Goal: Task Accomplishment & Management: Complete application form

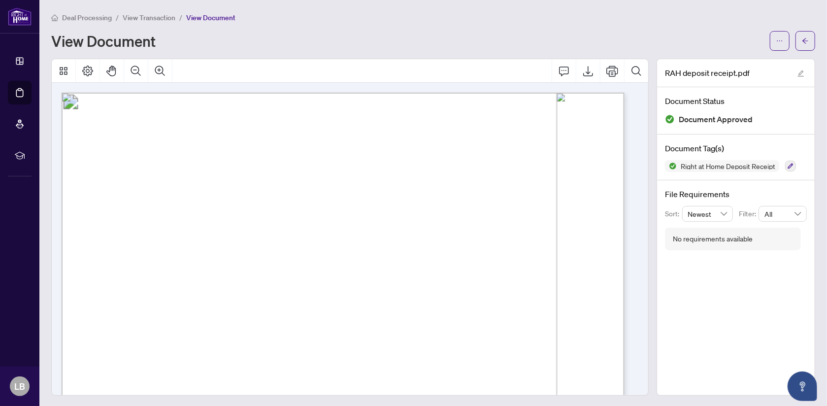
scroll to position [246, 0]
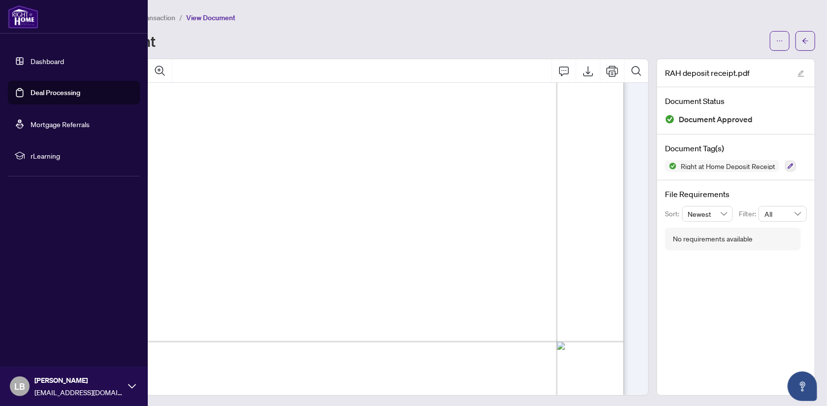
click at [39, 58] on link "Dashboard" at bounding box center [48, 61] width 34 height 9
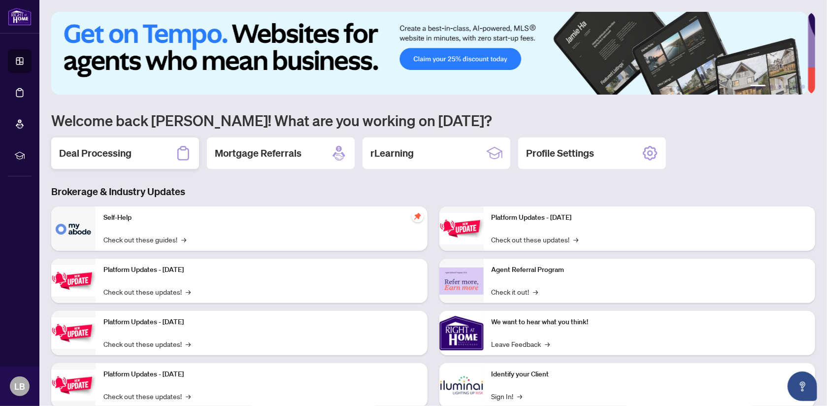
click at [96, 152] on h2 "Deal Processing" at bounding box center [95, 153] width 72 height 14
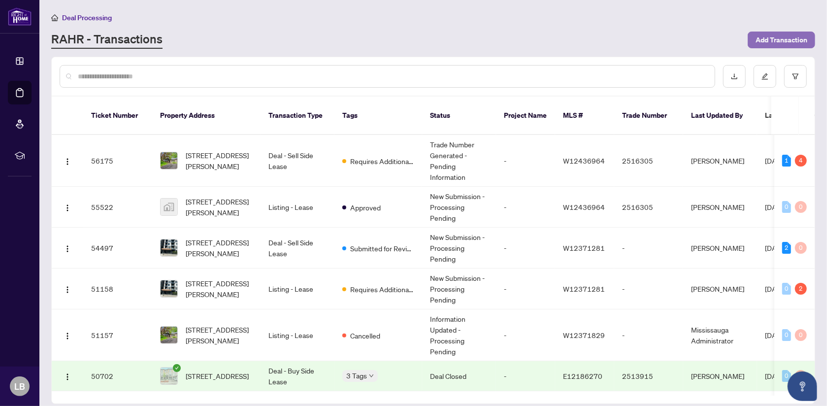
click at [784, 40] on span "Add Transaction" at bounding box center [782, 40] width 52 height 16
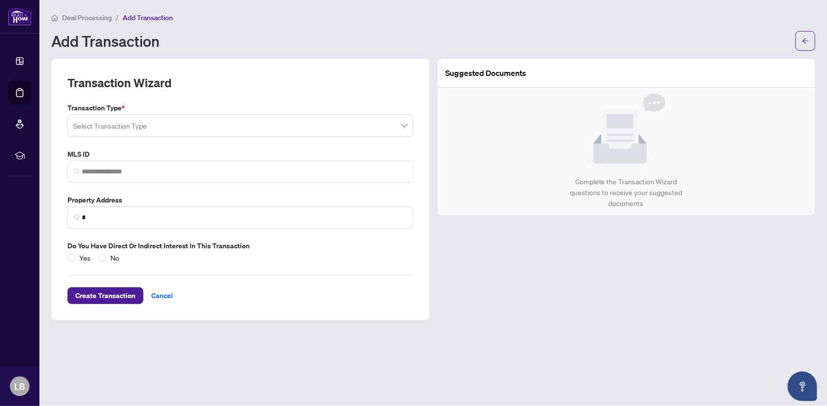
click at [146, 130] on input "search" at bounding box center [235, 127] width 325 height 22
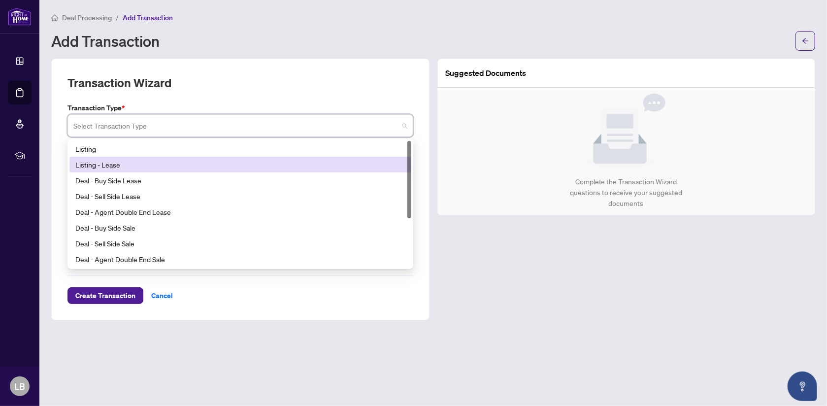
click at [113, 162] on div "Listing - Lease" at bounding box center [240, 164] width 330 height 11
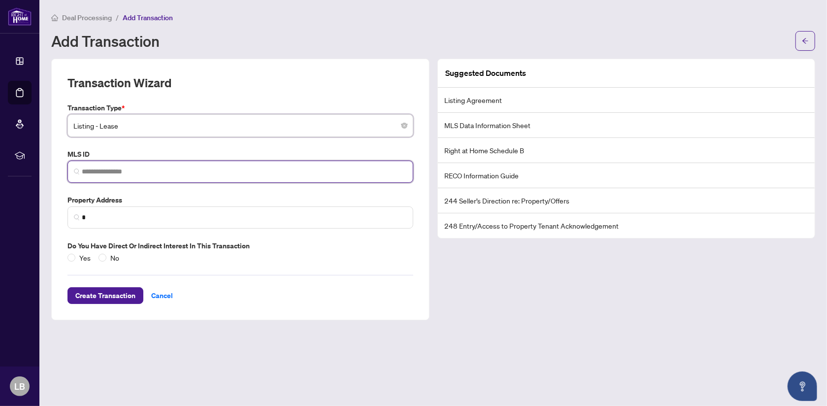
click at [112, 171] on input "search" at bounding box center [244, 172] width 325 height 10
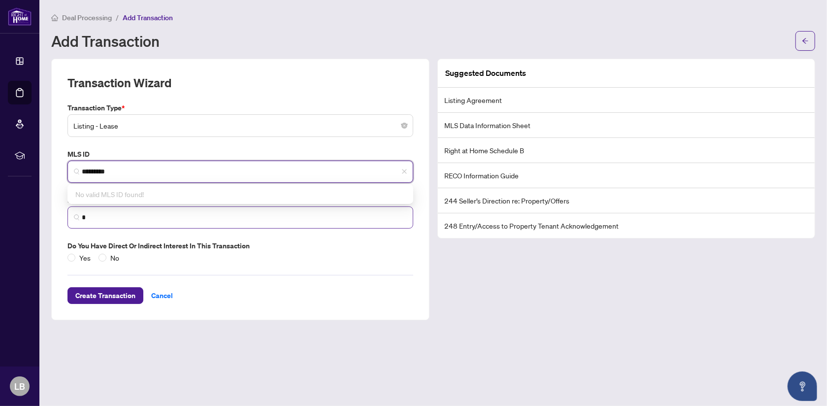
type input "*********"
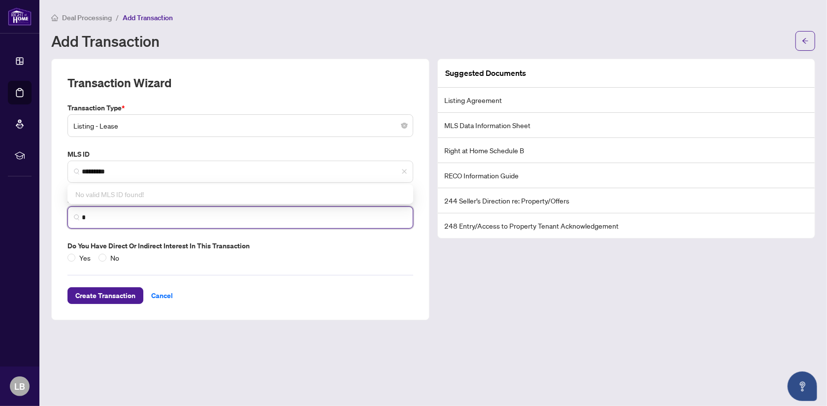
click at [102, 218] on input "*" at bounding box center [244, 217] width 325 height 10
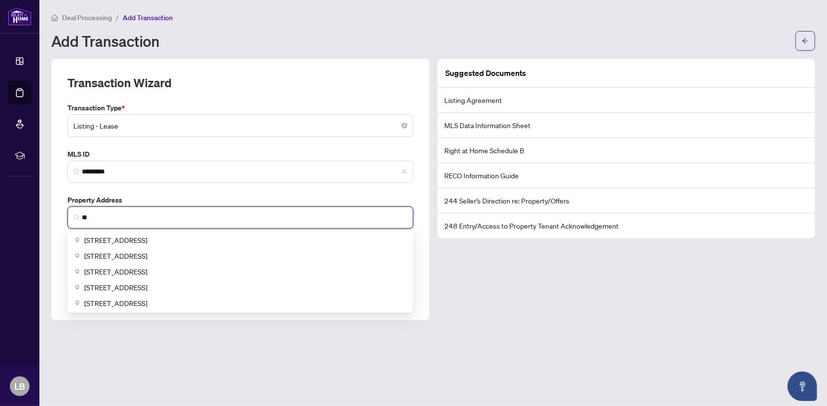
type input "*"
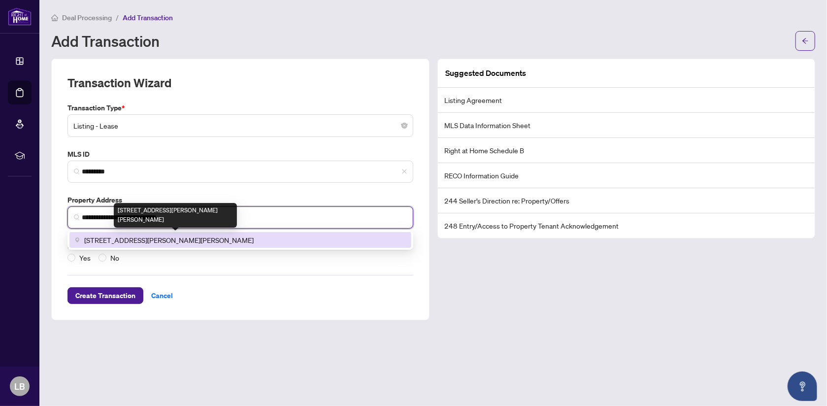
click at [169, 238] on span "[STREET_ADDRESS][PERSON_NAME][PERSON_NAME]" at bounding box center [169, 240] width 170 height 11
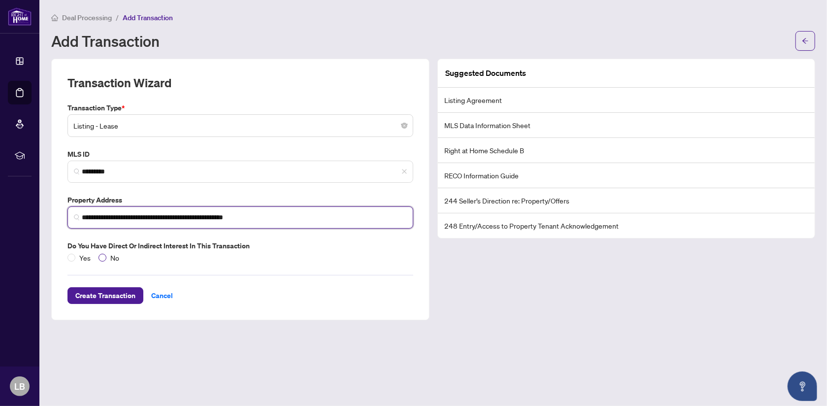
type input "**********"
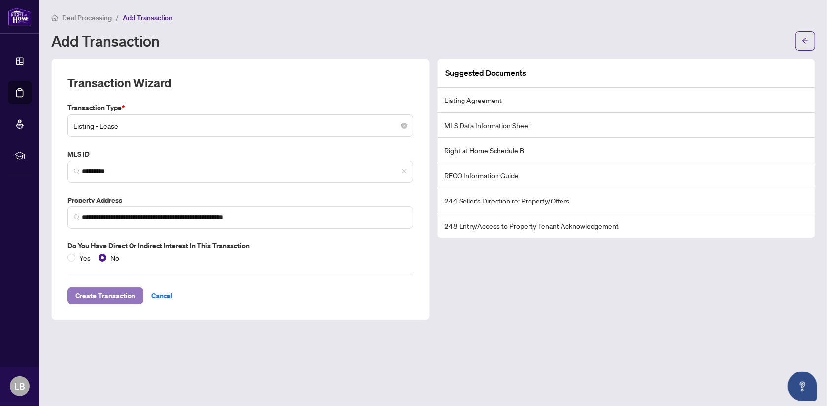
click at [101, 297] on span "Create Transaction" at bounding box center [105, 296] width 60 height 16
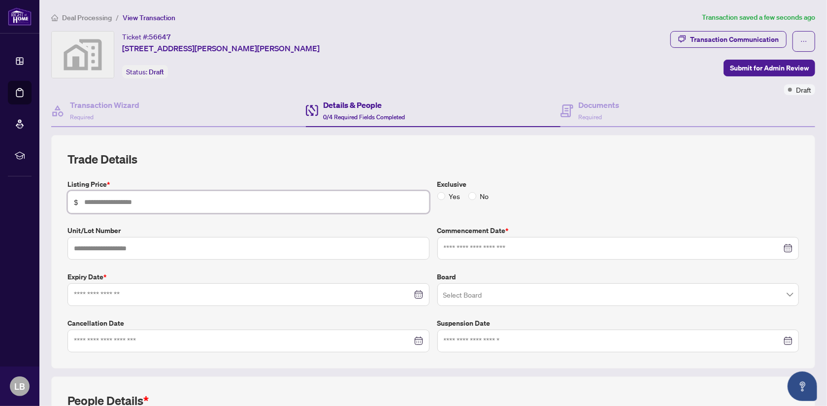
click at [162, 197] on input "text" at bounding box center [253, 202] width 339 height 11
type input "*****"
click at [187, 245] on input "text" at bounding box center [249, 248] width 362 height 23
type input "***"
click at [455, 247] on input at bounding box center [613, 248] width 339 height 11
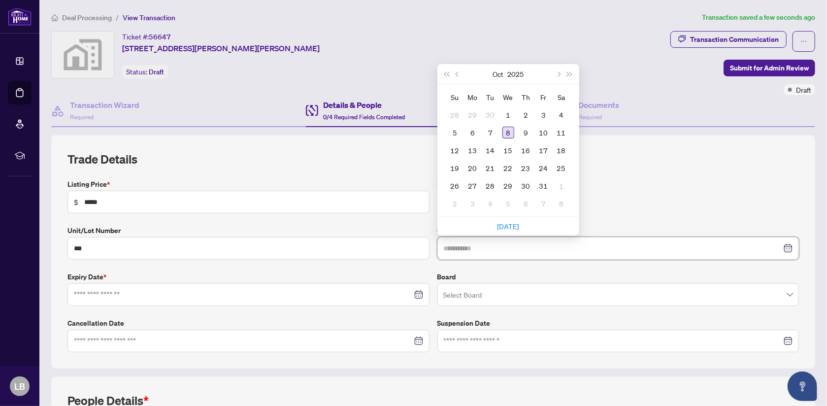
type input "**********"
click at [505, 132] on div "8" at bounding box center [509, 133] width 12 height 12
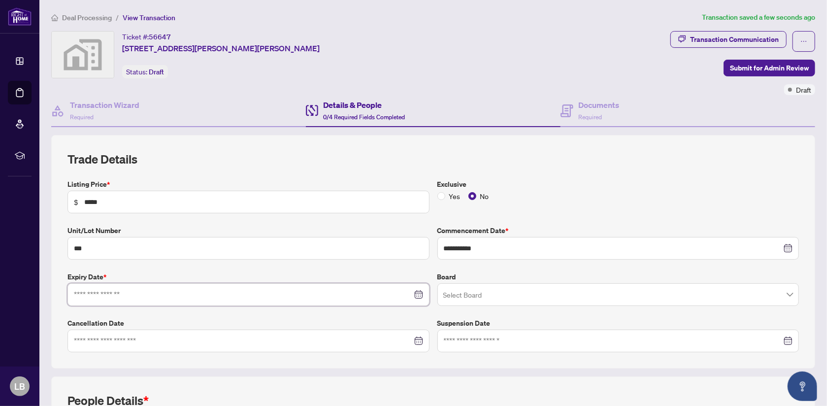
click at [127, 295] on input at bounding box center [243, 294] width 339 height 11
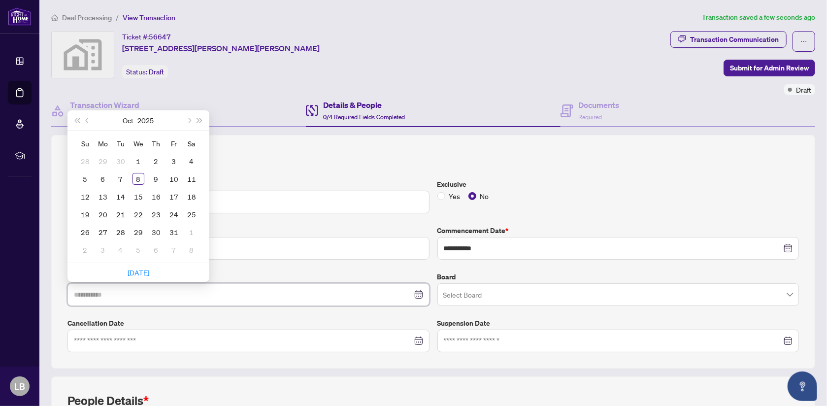
type input "**********"
click at [190, 118] on span "Next month (PageDown)" at bounding box center [188, 120] width 5 height 5
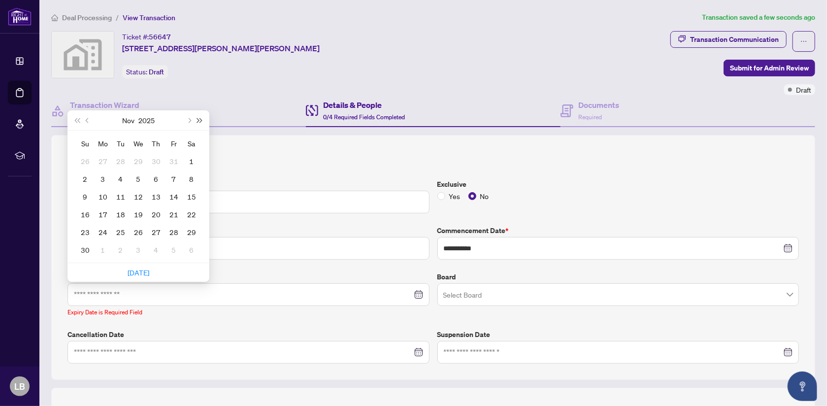
click at [200, 118] on span "Next year (Control + right)" at bounding box center [200, 120] width 5 height 5
click at [85, 117] on button "Previous month (PageUp)" at bounding box center [87, 120] width 11 height 20
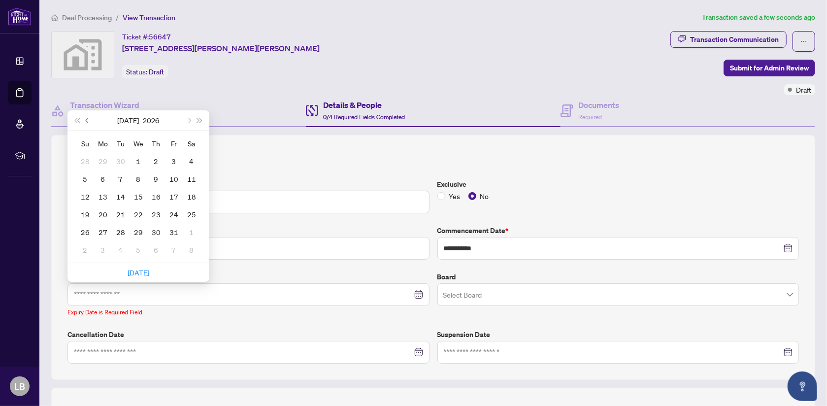
click at [85, 117] on button "Previous month (PageUp)" at bounding box center [87, 120] width 11 height 20
click at [85, 116] on button "Previous month (PageUp)" at bounding box center [87, 120] width 11 height 20
type input "**********"
click at [171, 159] on div "3" at bounding box center [174, 161] width 12 height 12
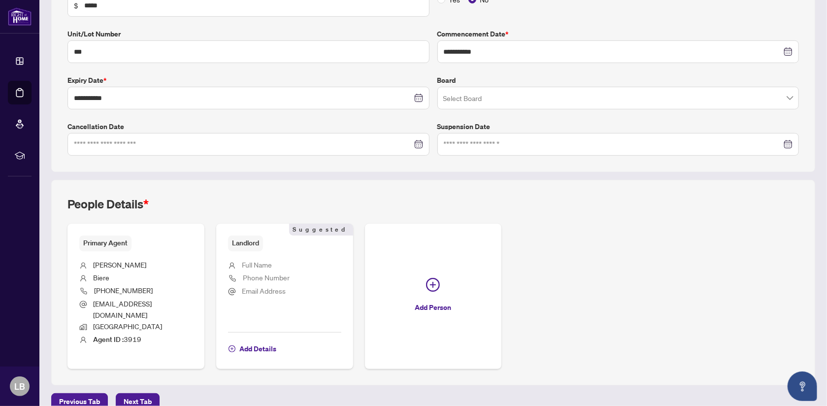
scroll to position [199, 0]
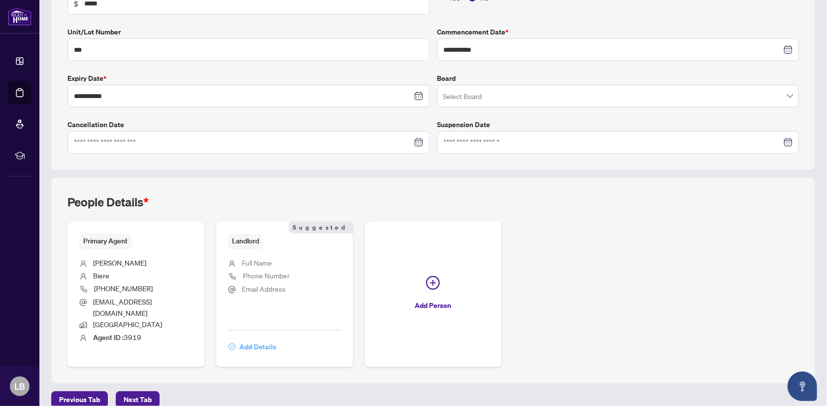
click at [255, 339] on span "Add Details" at bounding box center [257, 347] width 37 height 16
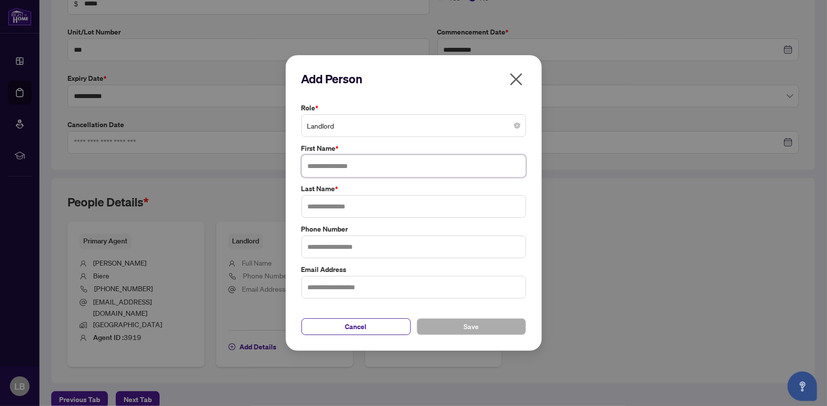
click at [327, 164] on input "text" at bounding box center [414, 166] width 225 height 23
type input "*"
type input "*******"
click at [313, 207] on input "text" at bounding box center [414, 206] width 225 height 23
type input "****"
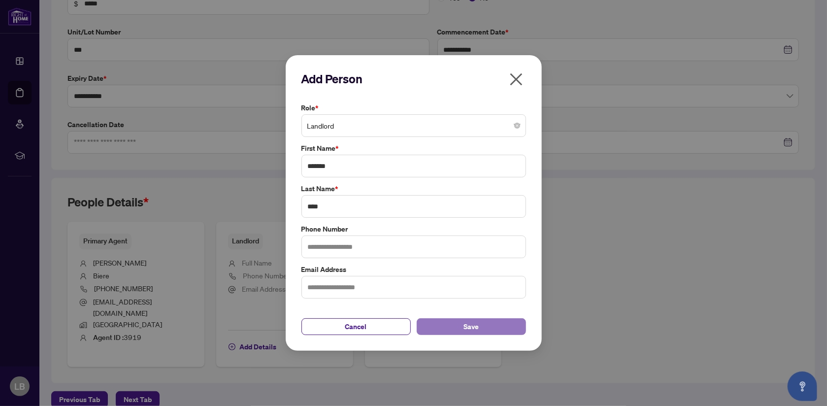
click at [449, 327] on button "Save" at bounding box center [471, 326] width 109 height 17
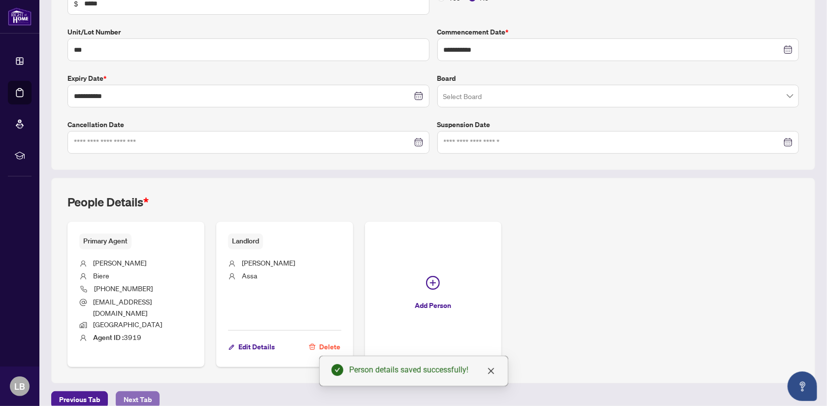
click at [132, 392] on span "Next Tab" at bounding box center [138, 400] width 28 height 16
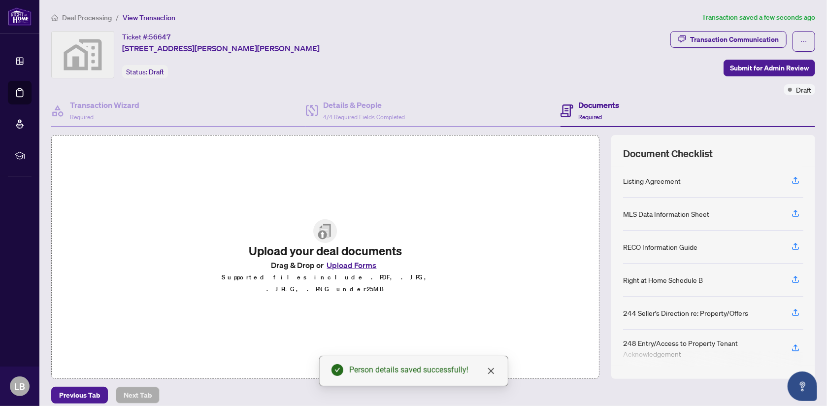
click at [350, 272] on button "Upload Forms" at bounding box center [352, 265] width 56 height 13
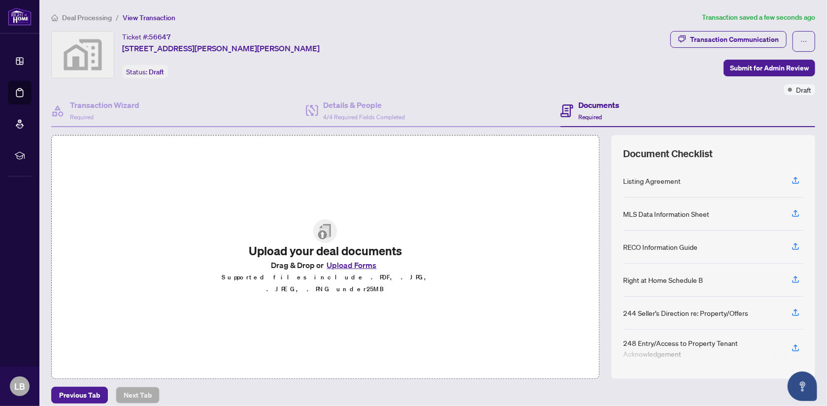
click at [346, 268] on button "Upload Forms" at bounding box center [352, 265] width 56 height 13
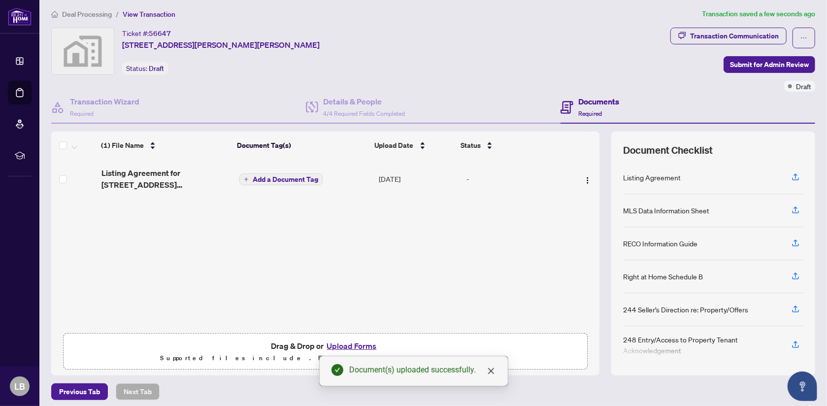
scroll to position [7, 0]
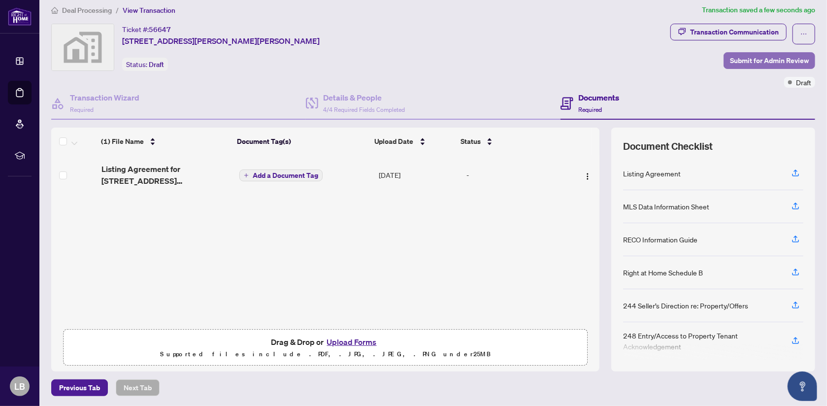
click at [770, 60] on span "Submit for Admin Review" at bounding box center [769, 61] width 79 height 16
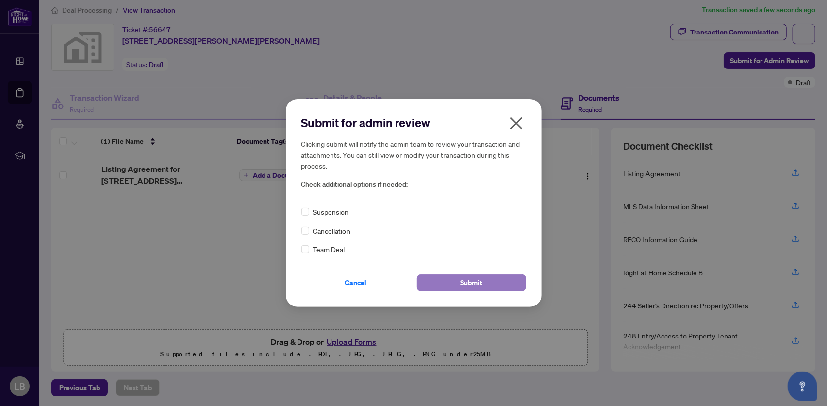
click at [469, 285] on span "Submit" at bounding box center [471, 283] width 22 height 16
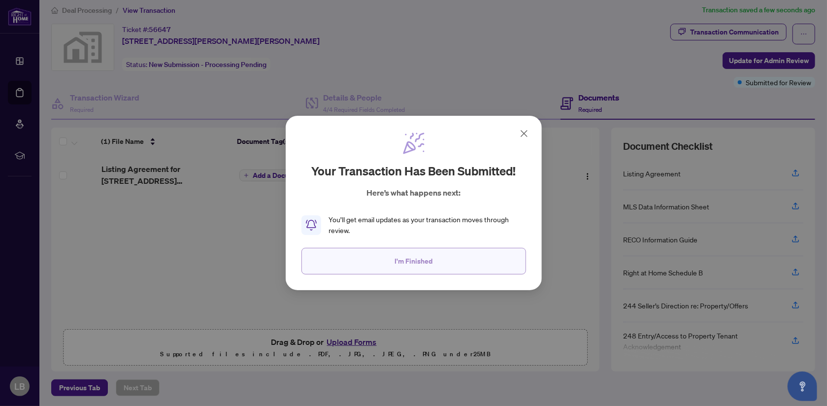
click at [446, 267] on button "I'm Finished" at bounding box center [414, 261] width 225 height 27
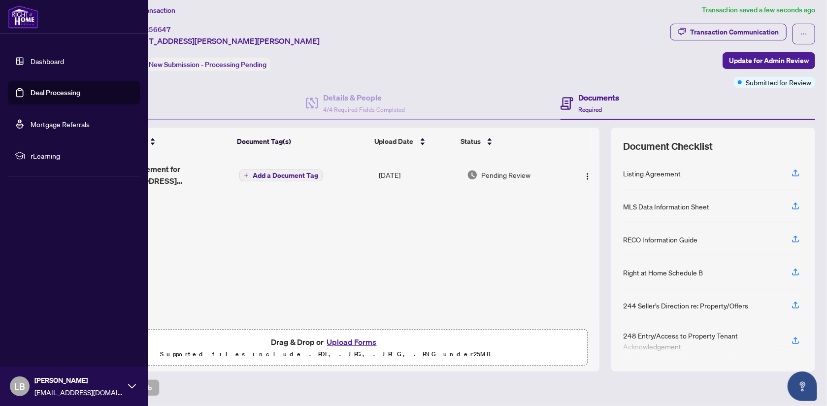
click at [34, 61] on link "Dashboard" at bounding box center [48, 61] width 34 height 9
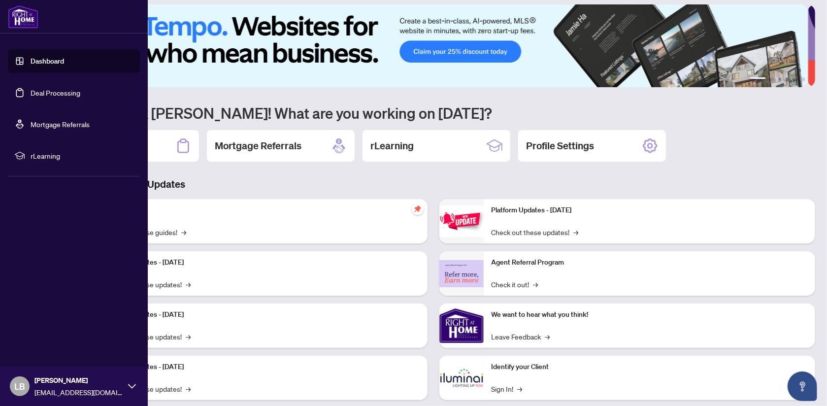
click at [54, 97] on link "Deal Processing" at bounding box center [56, 92] width 50 height 9
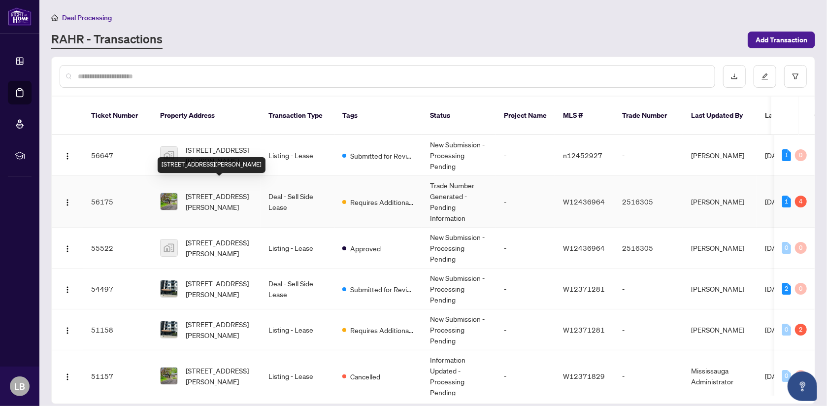
click at [211, 194] on span "[STREET_ADDRESS][PERSON_NAME]" at bounding box center [219, 202] width 67 height 22
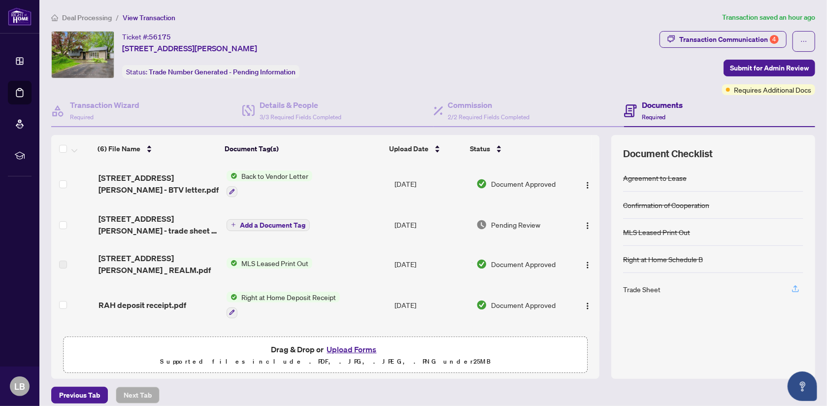
click at [794, 285] on icon "button" at bounding box center [796, 287] width 4 height 5
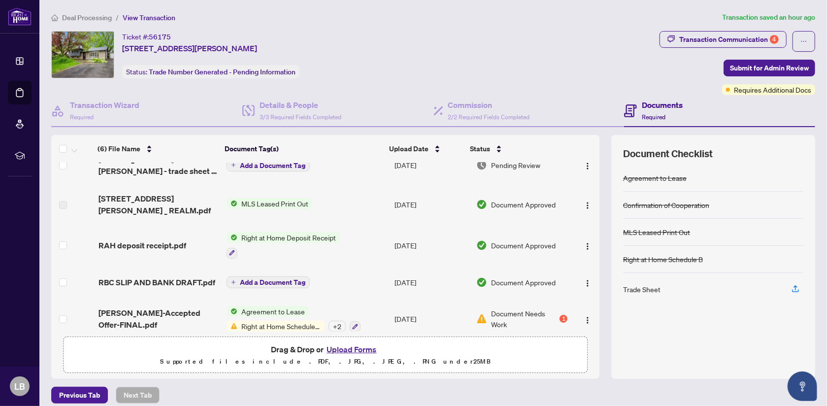
scroll to position [62, 0]
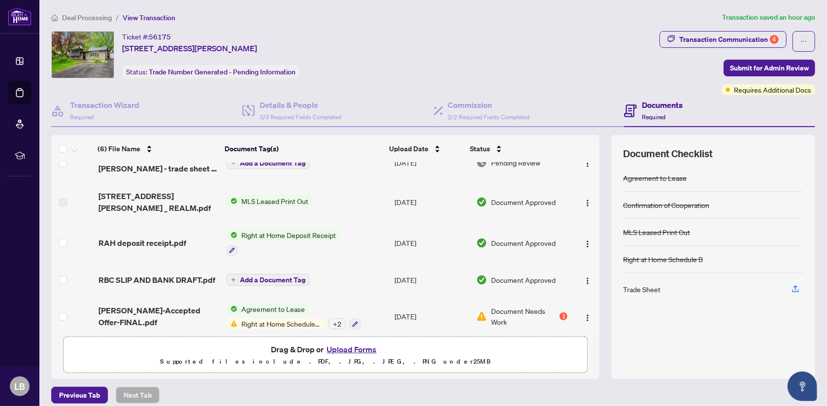
click at [253, 318] on span "Right at Home Schedule B" at bounding box center [281, 323] width 87 height 11
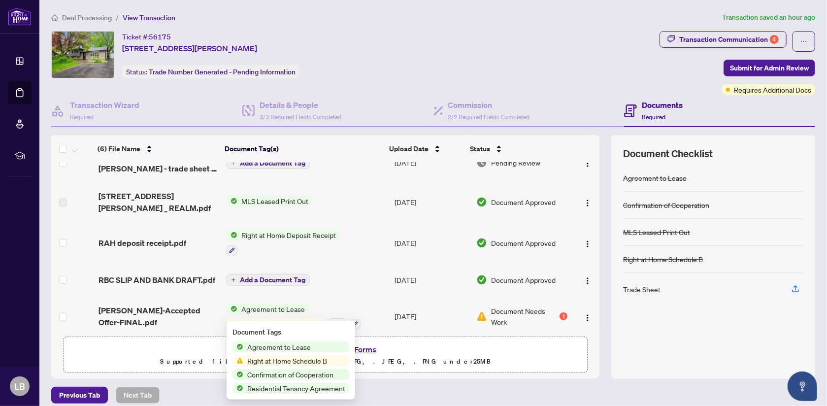
click at [288, 359] on span "Right at Home Schedule B" at bounding box center [287, 360] width 88 height 11
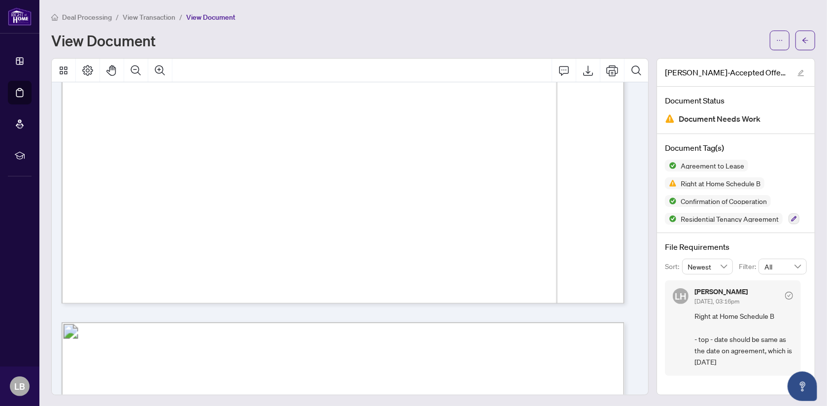
scroll to position [4287, 0]
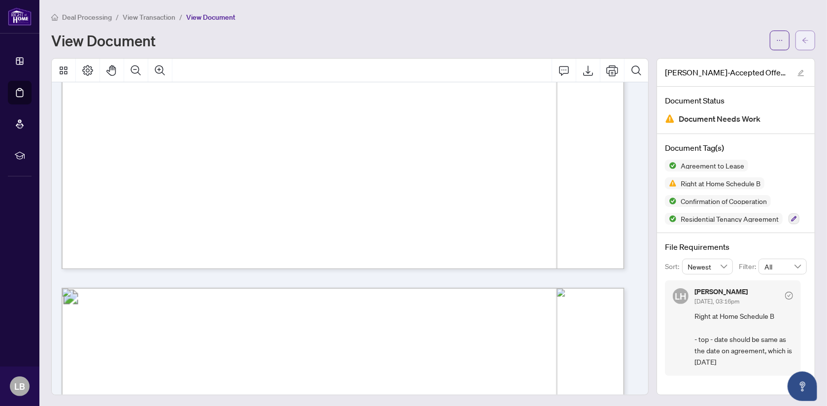
click at [802, 42] on icon "arrow-left" at bounding box center [805, 40] width 7 height 7
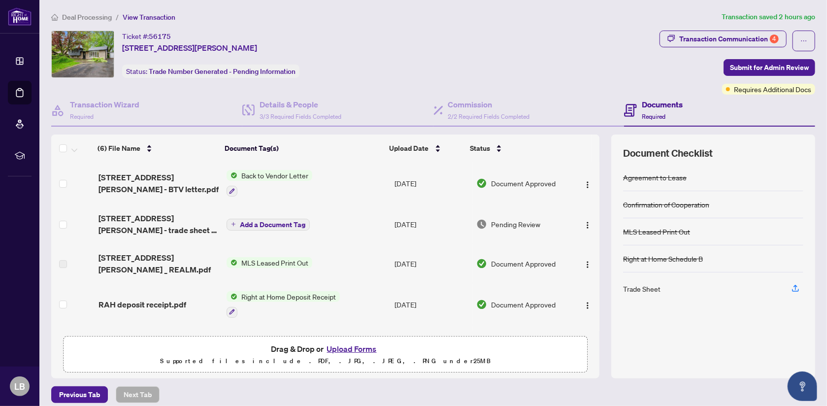
click at [363, 347] on button "Upload Forms" at bounding box center [352, 348] width 56 height 13
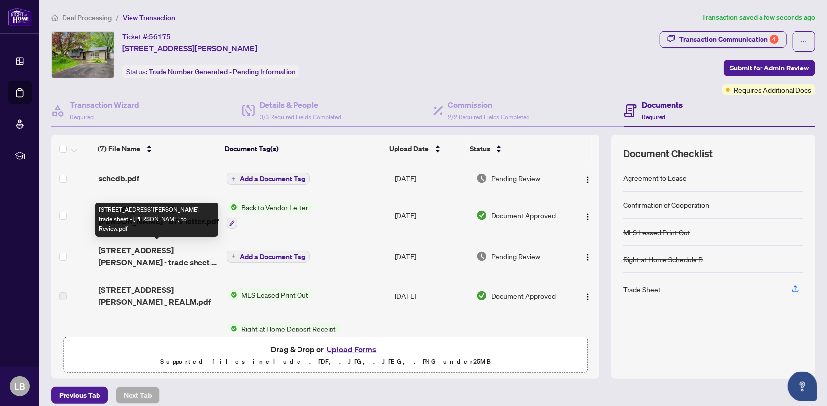
click at [159, 256] on span "[STREET_ADDRESS][PERSON_NAME] - trade sheet - [PERSON_NAME] to Review.pdf" at bounding box center [159, 256] width 121 height 24
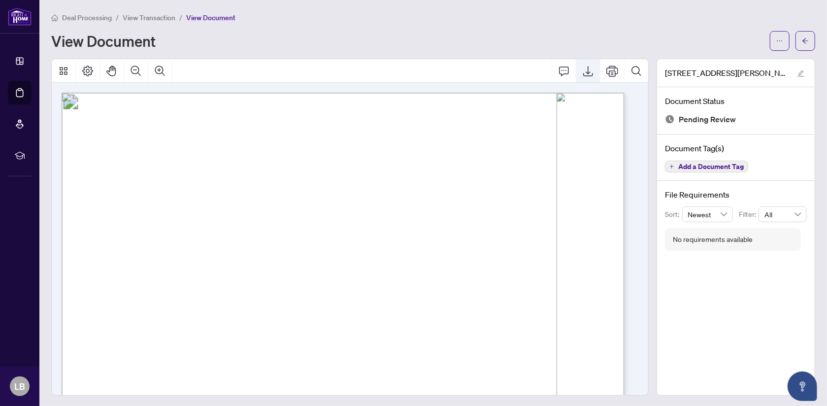
click at [583, 69] on icon "Export" at bounding box center [588, 71] width 10 height 10
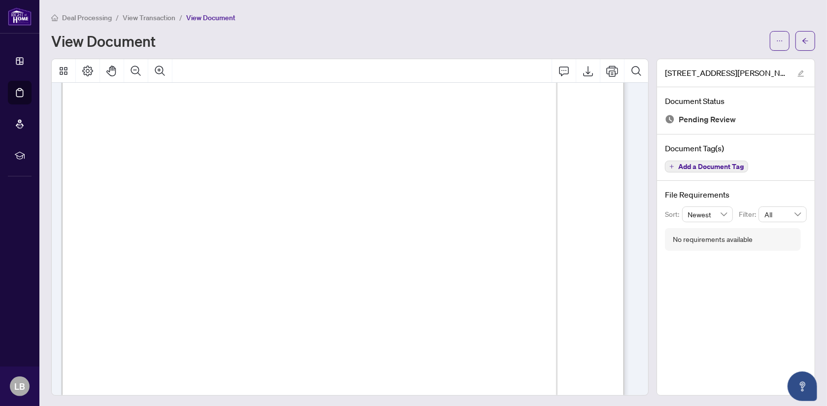
scroll to position [98, 0]
click at [803, 42] on icon "arrow-left" at bounding box center [806, 40] width 6 height 5
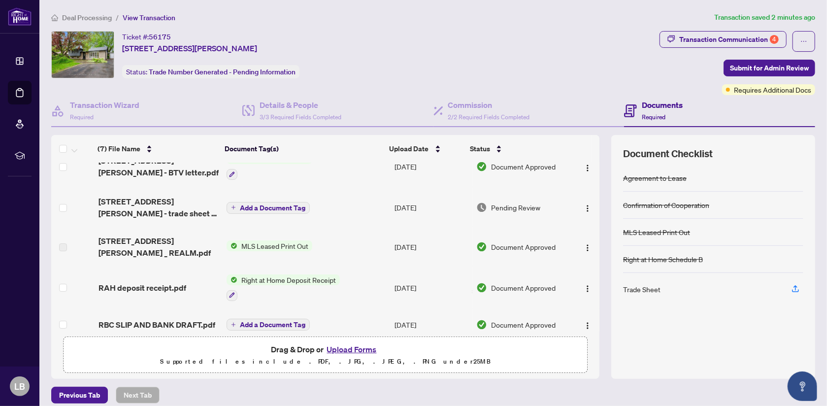
scroll to position [49, 0]
click at [347, 344] on button "Upload Forms" at bounding box center [352, 349] width 56 height 13
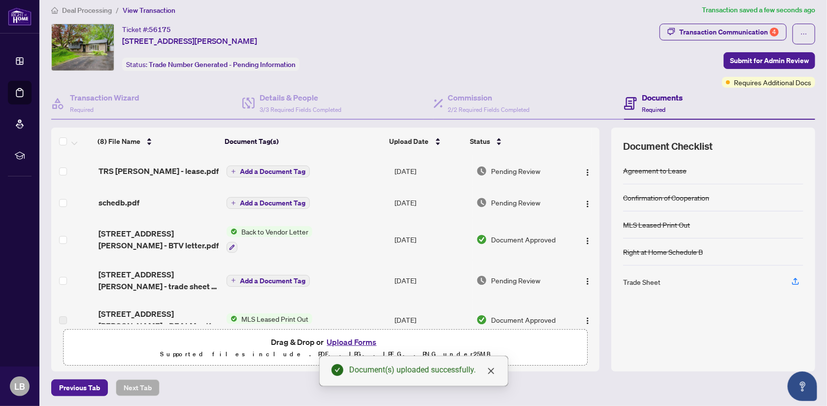
scroll to position [0, 0]
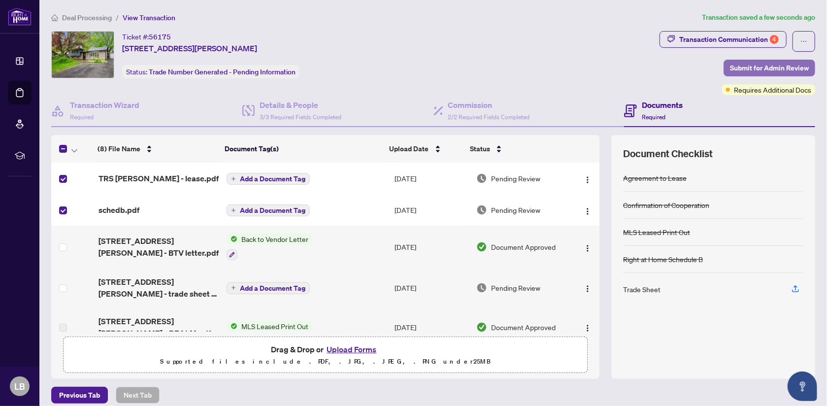
click at [746, 68] on span "Submit for Admin Review" at bounding box center [769, 68] width 79 height 16
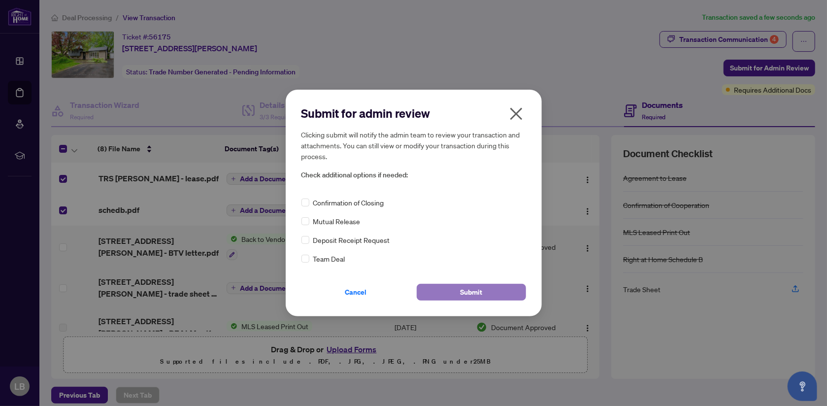
click at [499, 291] on button "Submit" at bounding box center [471, 292] width 109 height 17
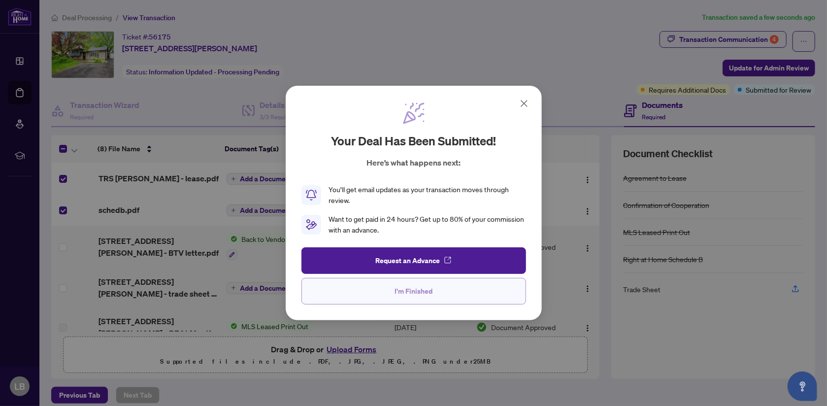
click at [418, 290] on span "I'm Finished" at bounding box center [414, 291] width 38 height 16
